Goal: Information Seeking & Learning: Learn about a topic

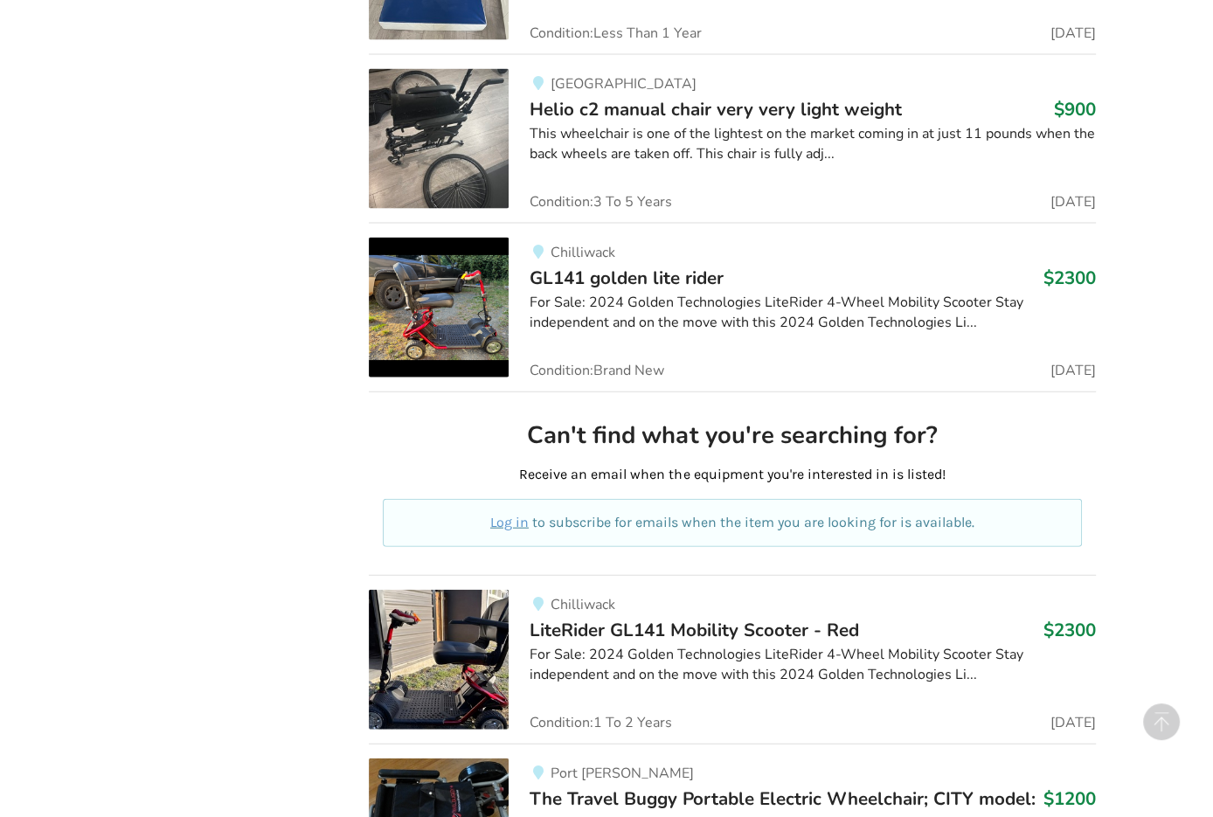
scroll to position [8577, 0]
click at [612, 618] on span "LiteRider GL141 Mobility Scooter - Red" at bounding box center [693, 630] width 329 height 24
click at [606, 266] on span "GL141 golden lite rider" at bounding box center [626, 278] width 194 height 24
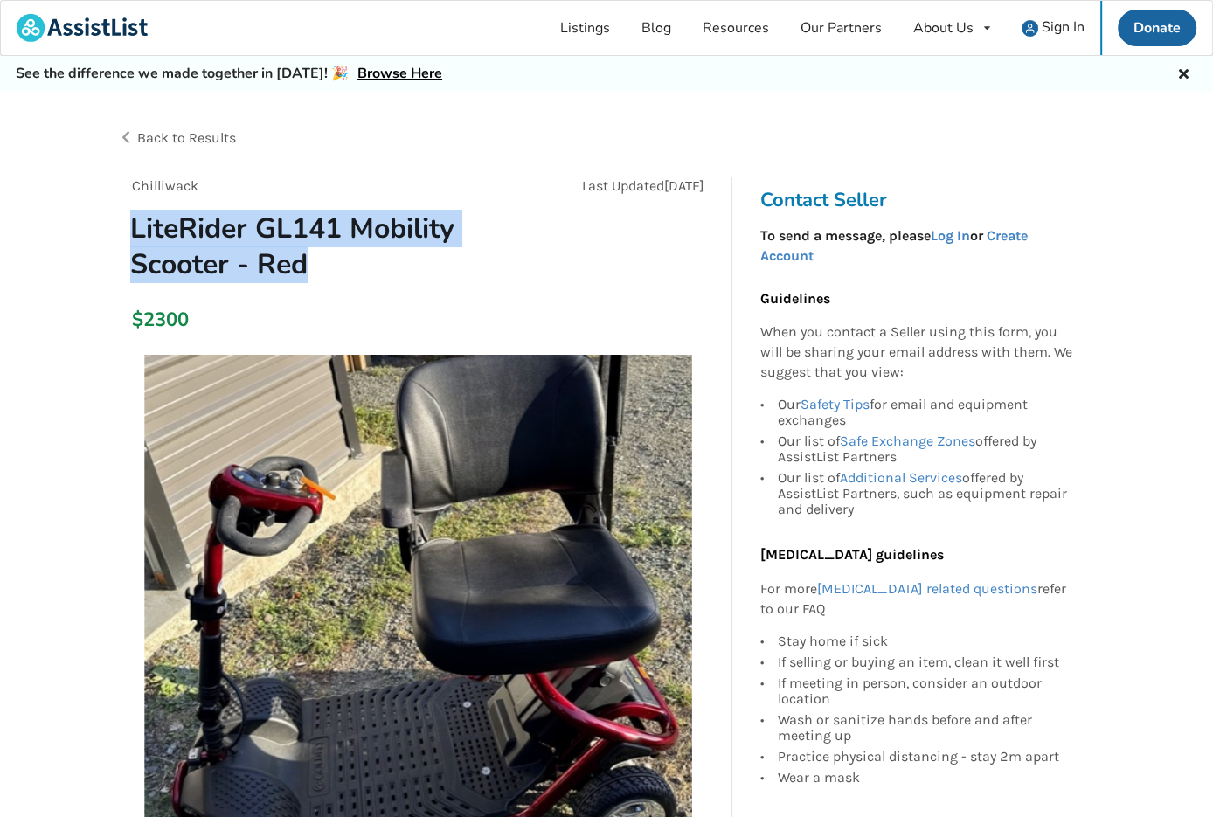
drag, startPoint x: 315, startPoint y: 265, endPoint x: 93, endPoint y: 230, distance: 224.6
copy h1 "LiteRider GL141 Mobility Scooter - Red"
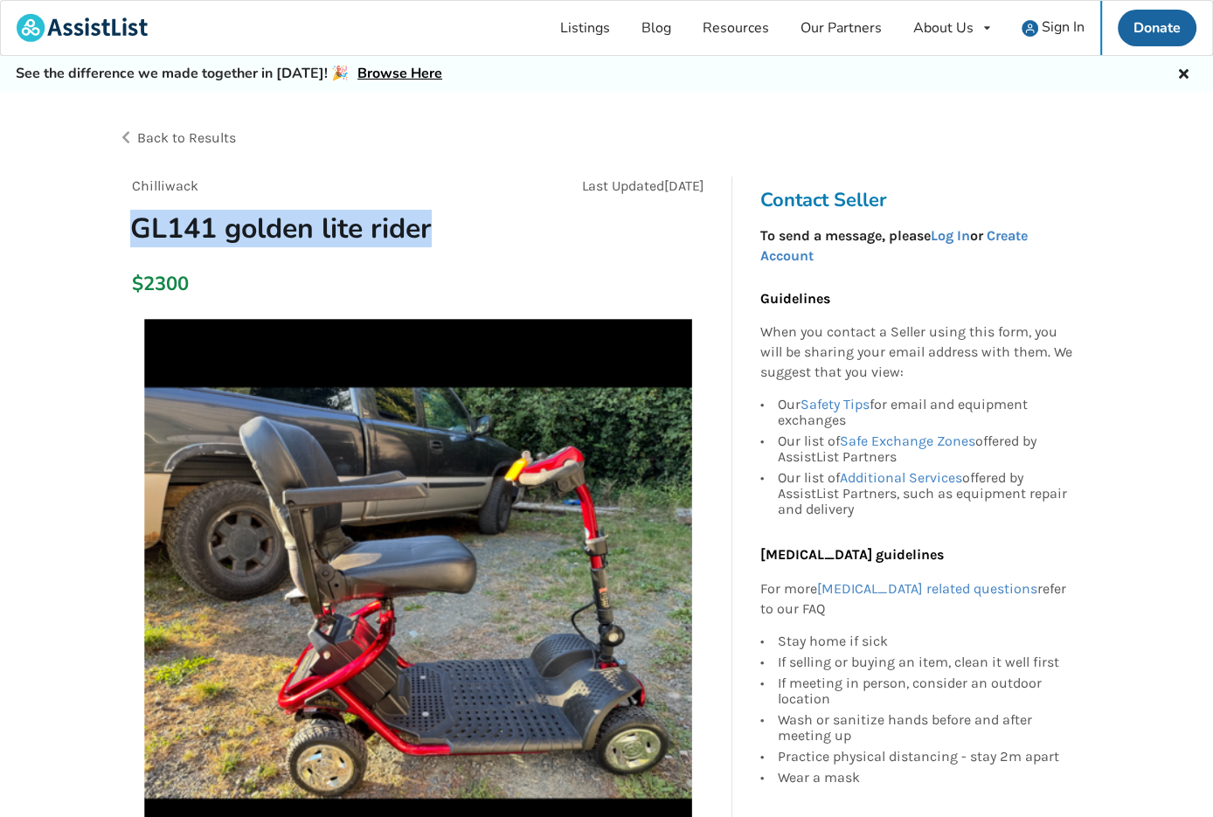
drag, startPoint x: 447, startPoint y: 231, endPoint x: 125, endPoint y: 234, distance: 322.4
click at [125, 234] on h1 "GL141 golden lite rider" at bounding box center [322, 229] width 413 height 36
copy h1 "GL141 golden lite rider"
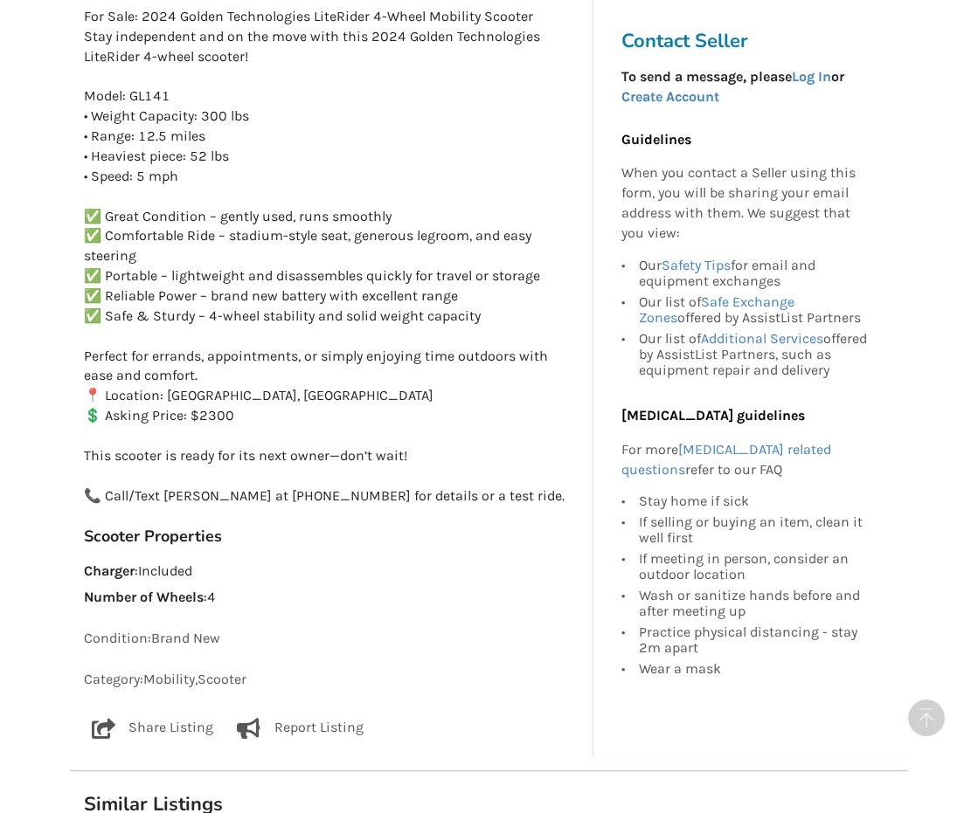
scroll to position [929, 0]
